Goal: Communication & Community: Answer question/provide support

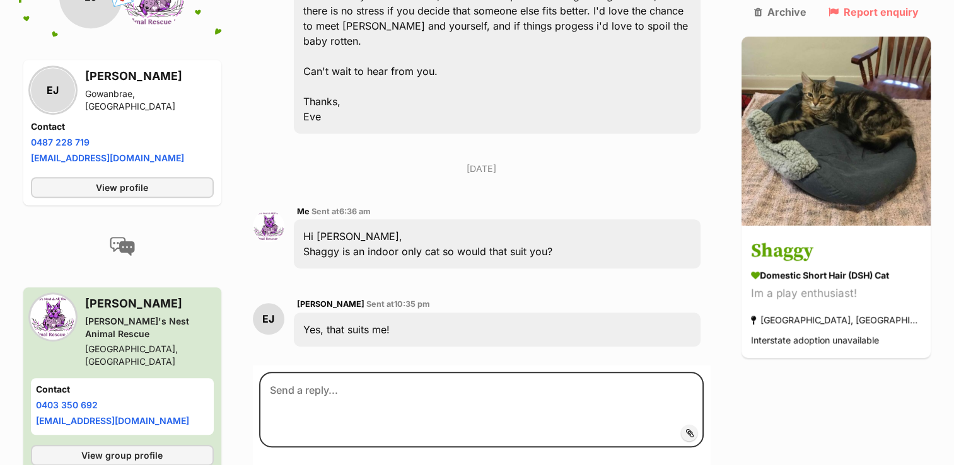
scroll to position [716, 0]
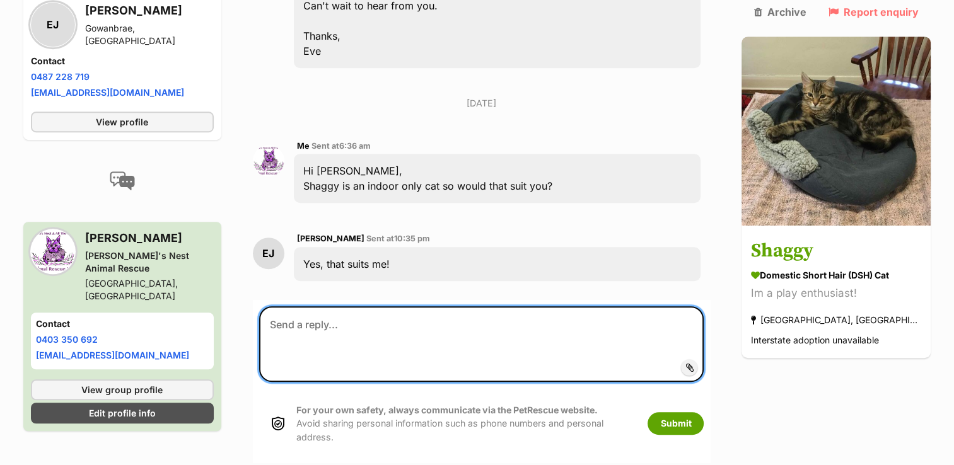
click at [342, 306] on textarea at bounding box center [481, 344] width 445 height 76
paste textarea "[URL][DOMAIN_NAME]"
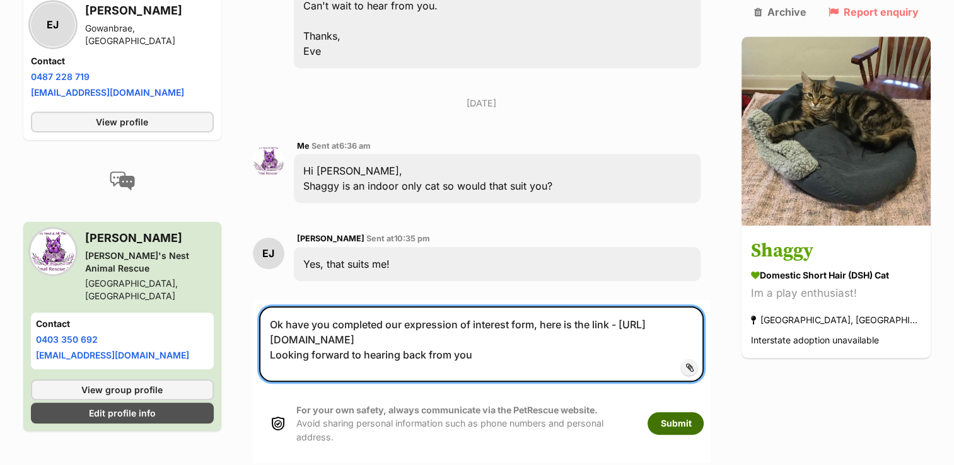
type textarea "Ok have you completed our expression of interest form, here is the link - https…"
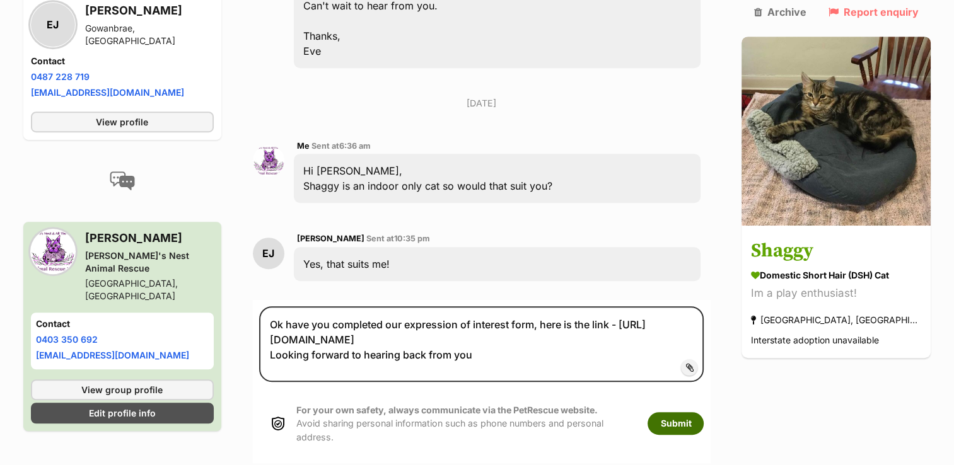
click at [690, 412] on button "Submit" at bounding box center [675, 423] width 56 height 23
